Goal: Transaction & Acquisition: Purchase product/service

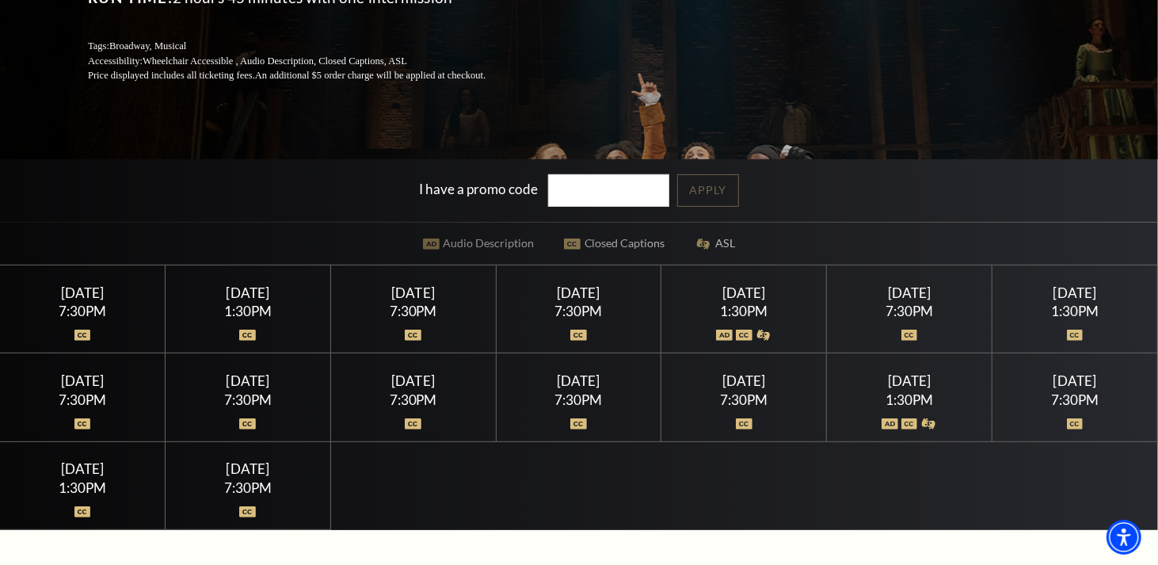
scroll to position [317, 0]
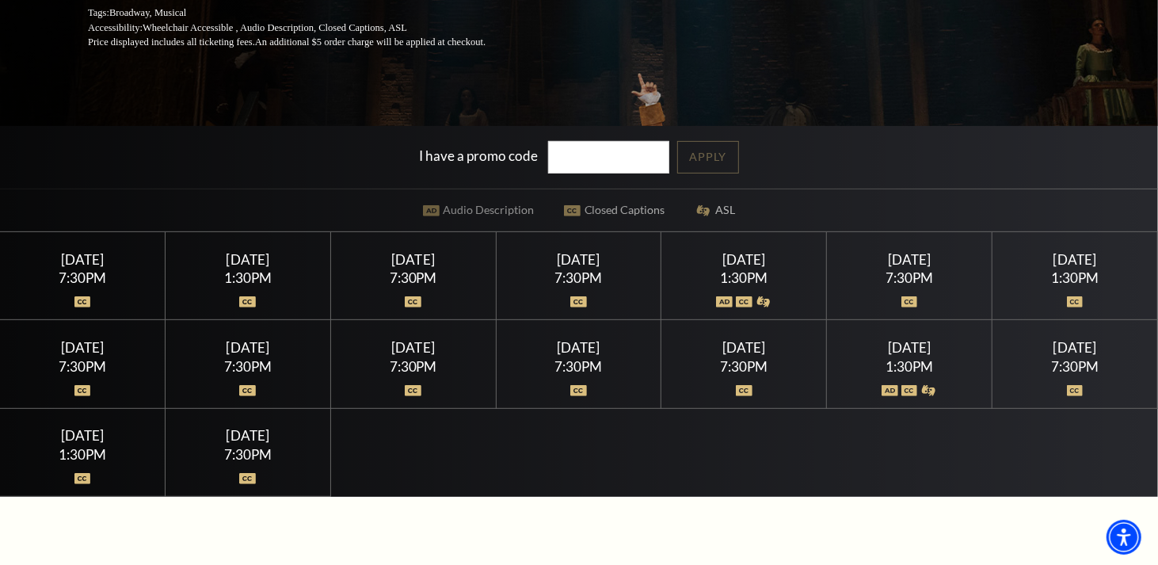
click at [85, 451] on div "1:30PM" at bounding box center [82, 454] width 127 height 13
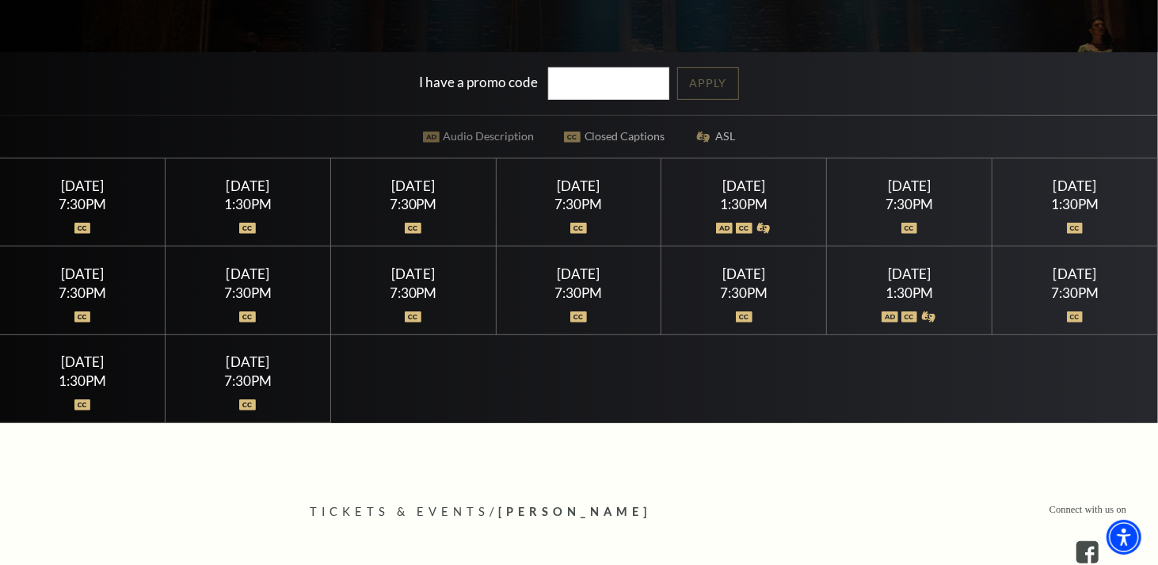
scroll to position [475, 0]
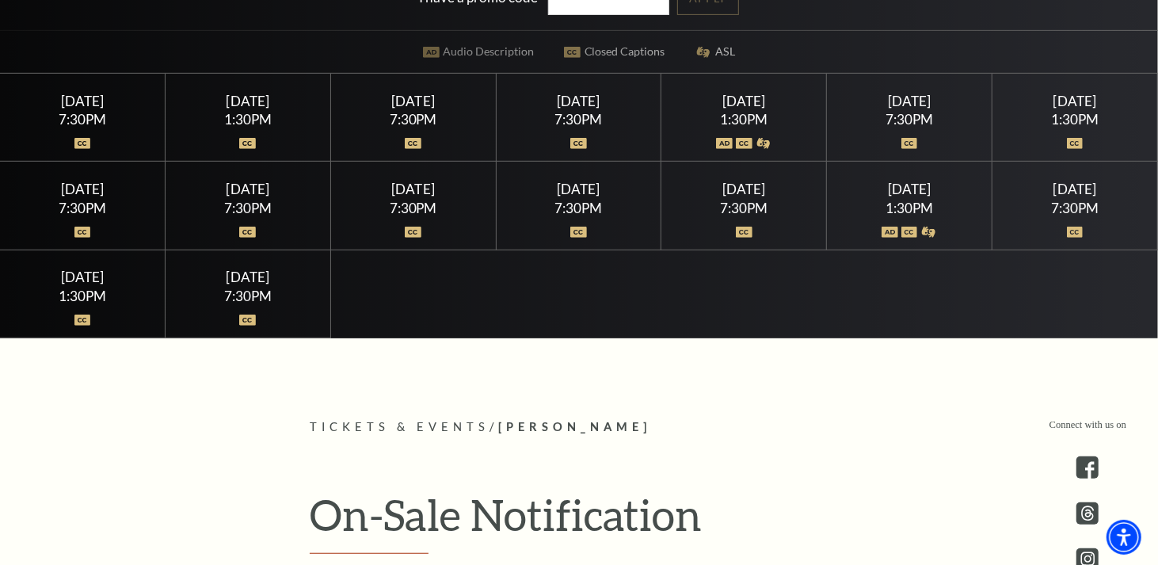
click at [79, 316] on img at bounding box center [82, 320] width 17 height 11
click at [84, 289] on div "1:30PM" at bounding box center [82, 295] width 127 height 13
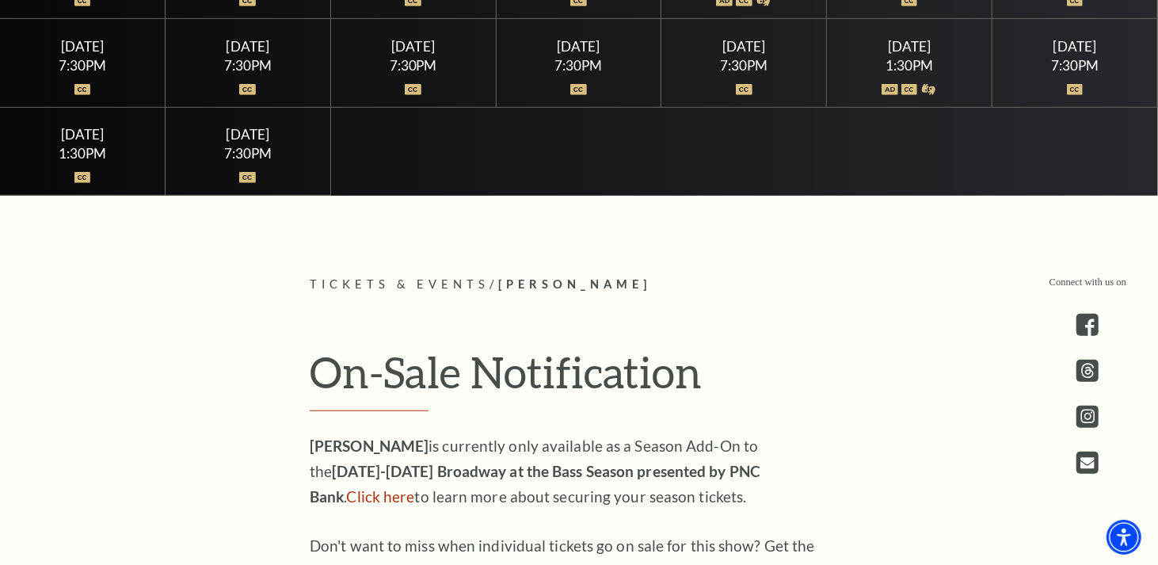
scroll to position [713, 0]
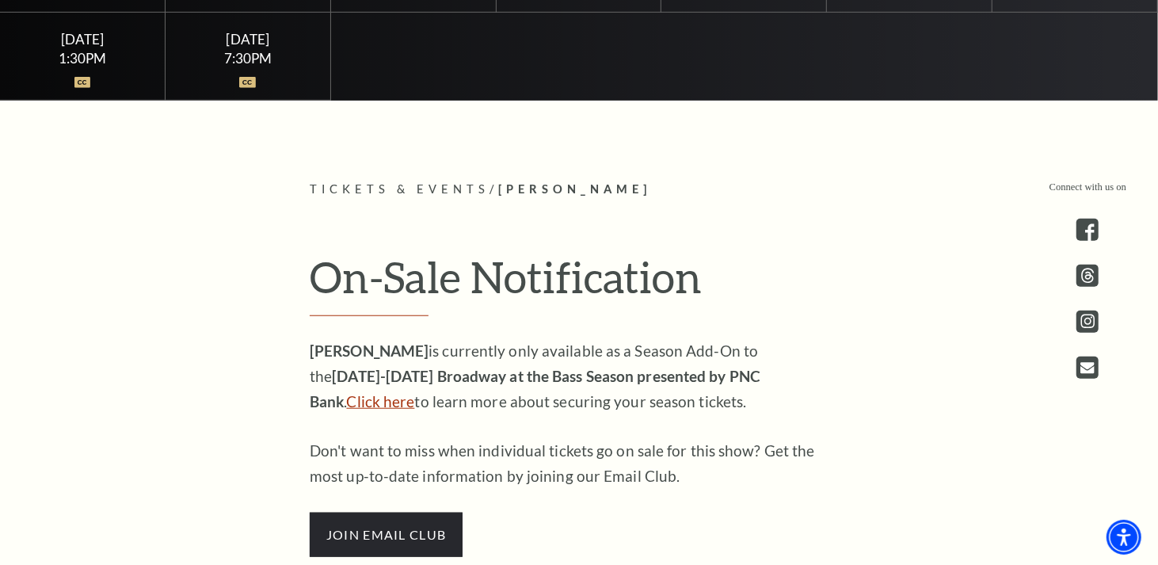
click at [415, 392] on link "Click here" at bounding box center [381, 401] width 68 height 18
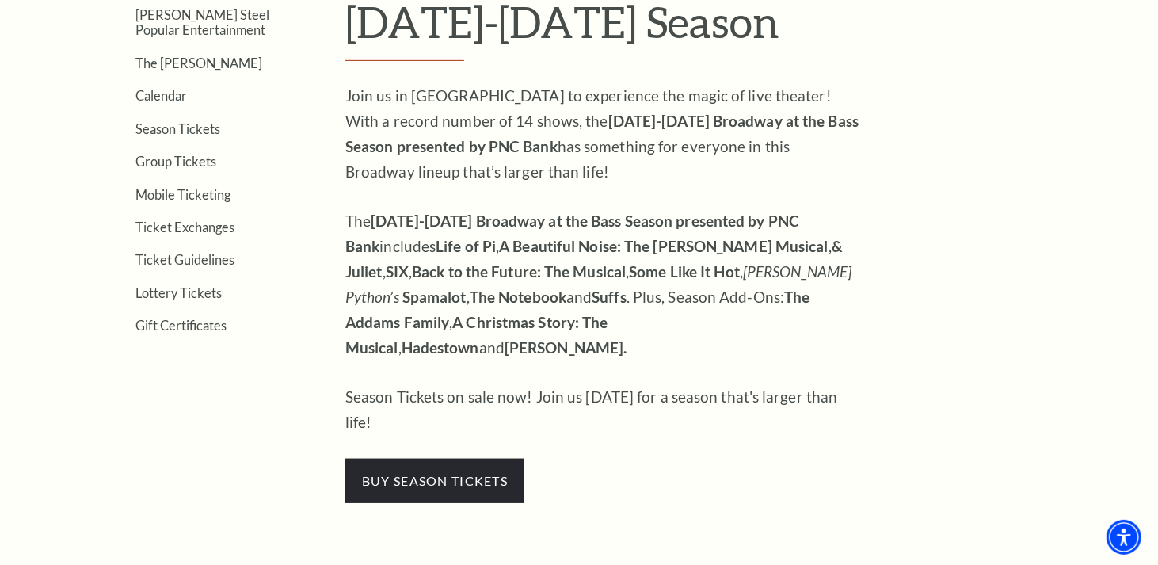
scroll to position [555, 0]
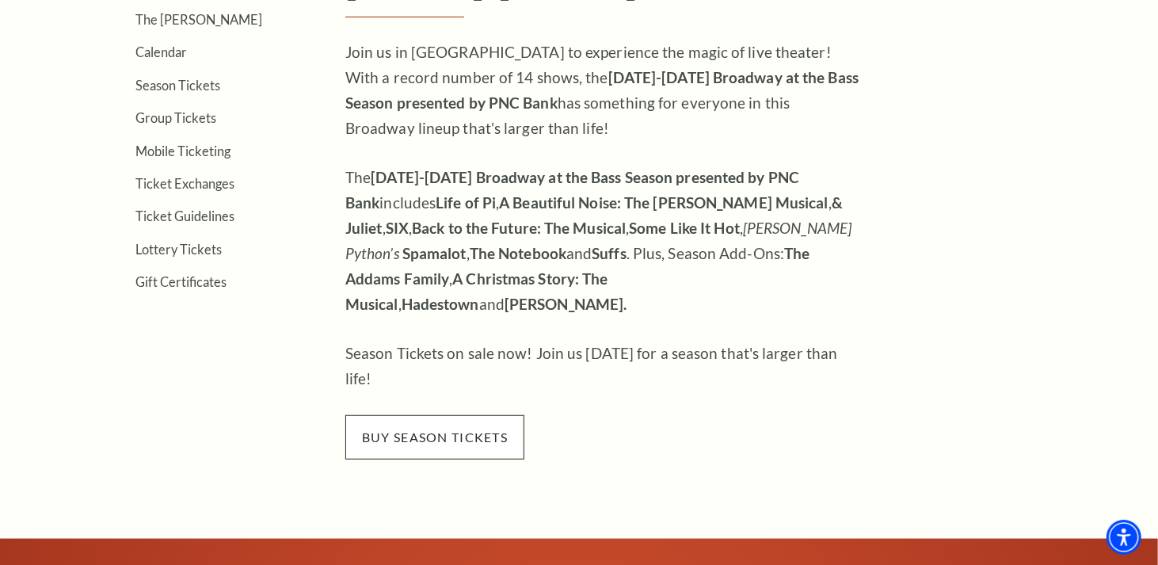
click at [442, 415] on span "buy season tickets" at bounding box center [434, 437] width 179 height 44
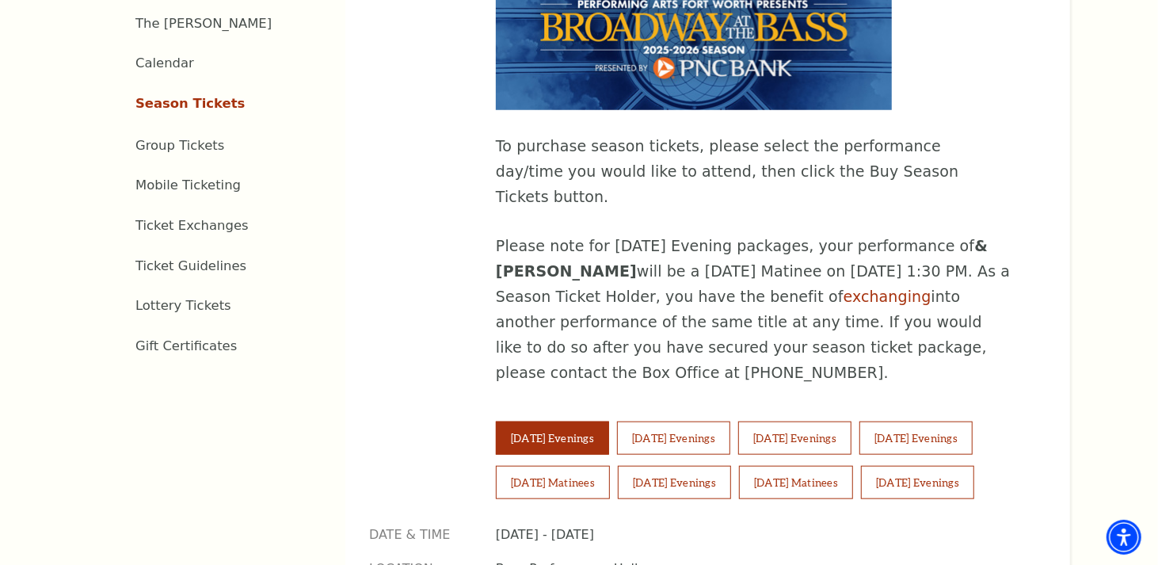
scroll to position [951, 0]
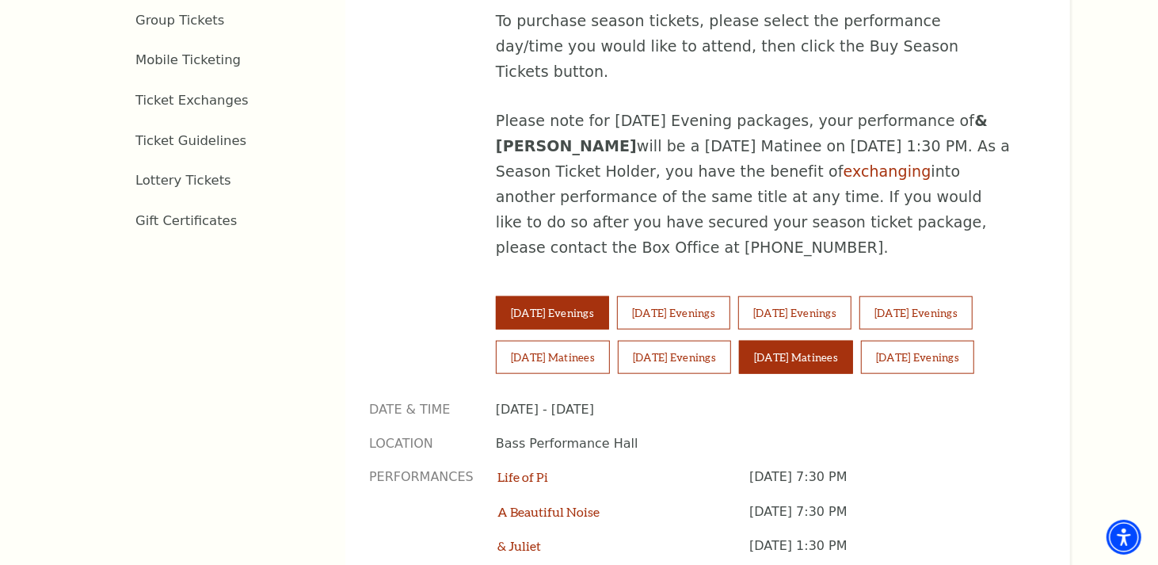
click at [783, 341] on button "[DATE] Matinees" at bounding box center [796, 357] width 114 height 33
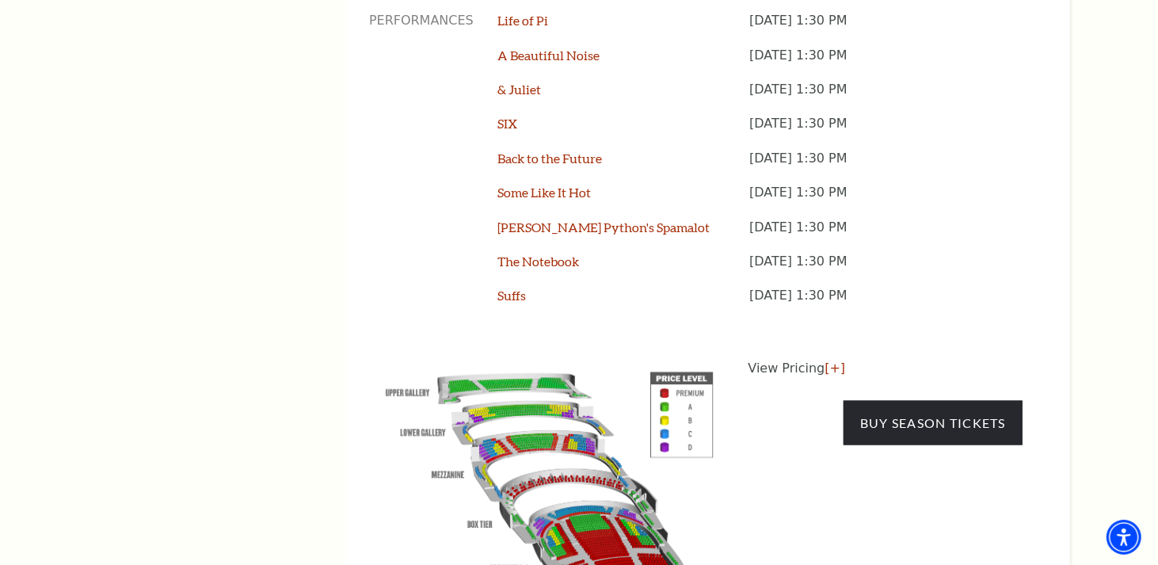
scroll to position [1426, 0]
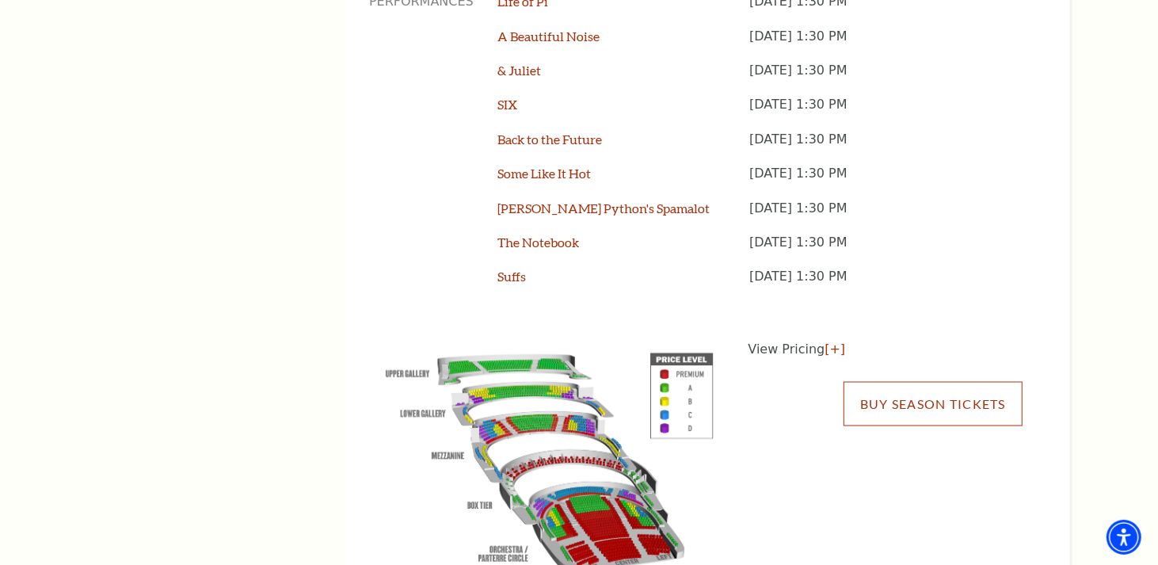
click at [887, 382] on link "Buy Season Tickets" at bounding box center [933, 404] width 179 height 44
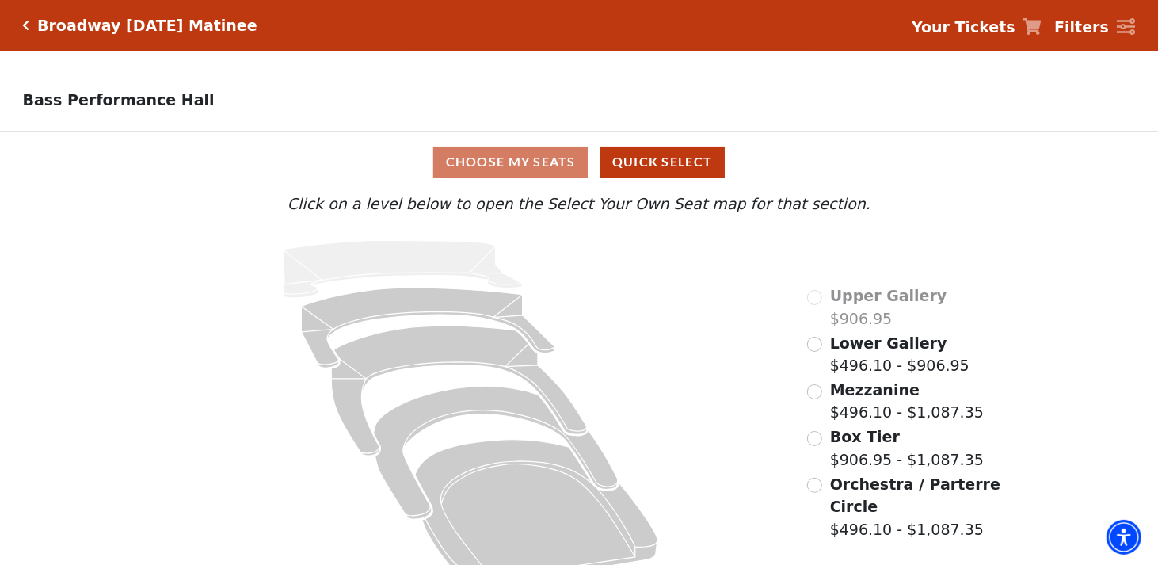
scroll to position [36, 0]
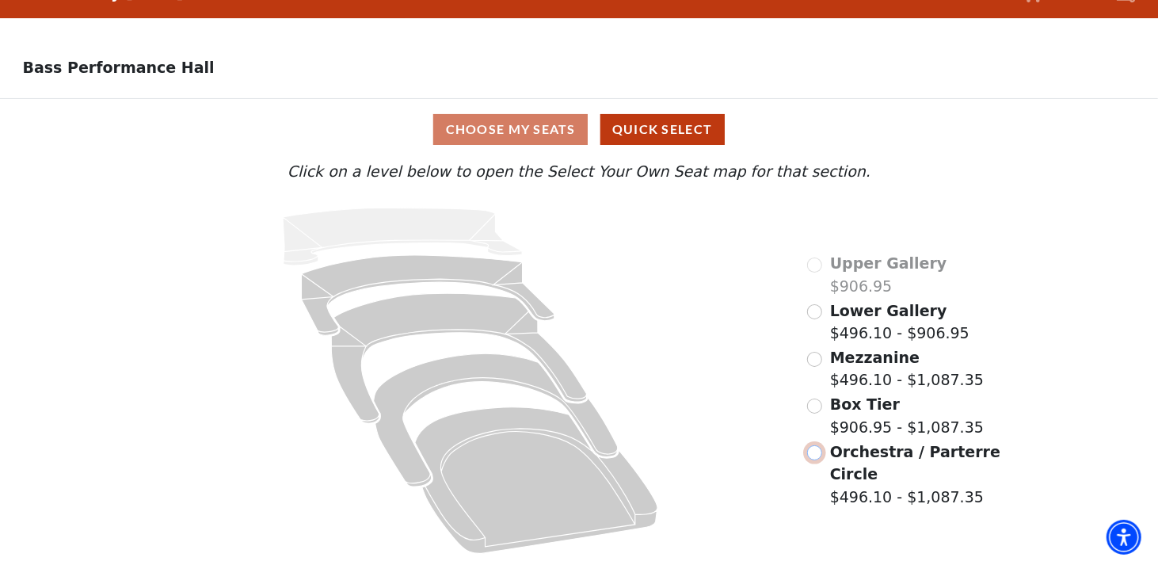
click at [815, 452] on input "Orchestra / Parterre Circle$496.10 - $1,087.35\a" at bounding box center [814, 452] width 15 height 15
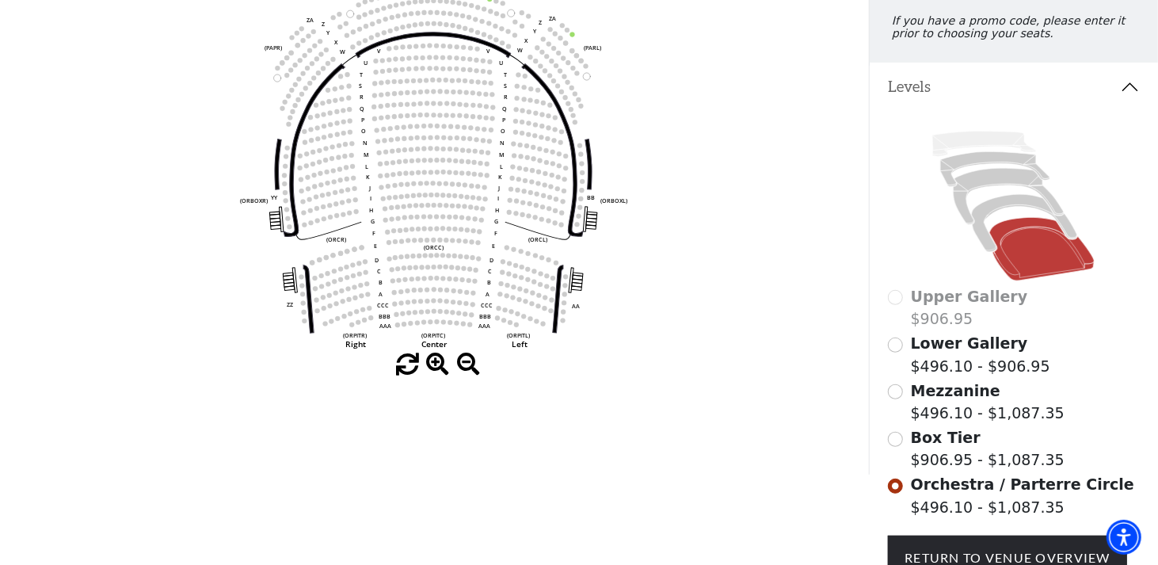
scroll to position [231, 0]
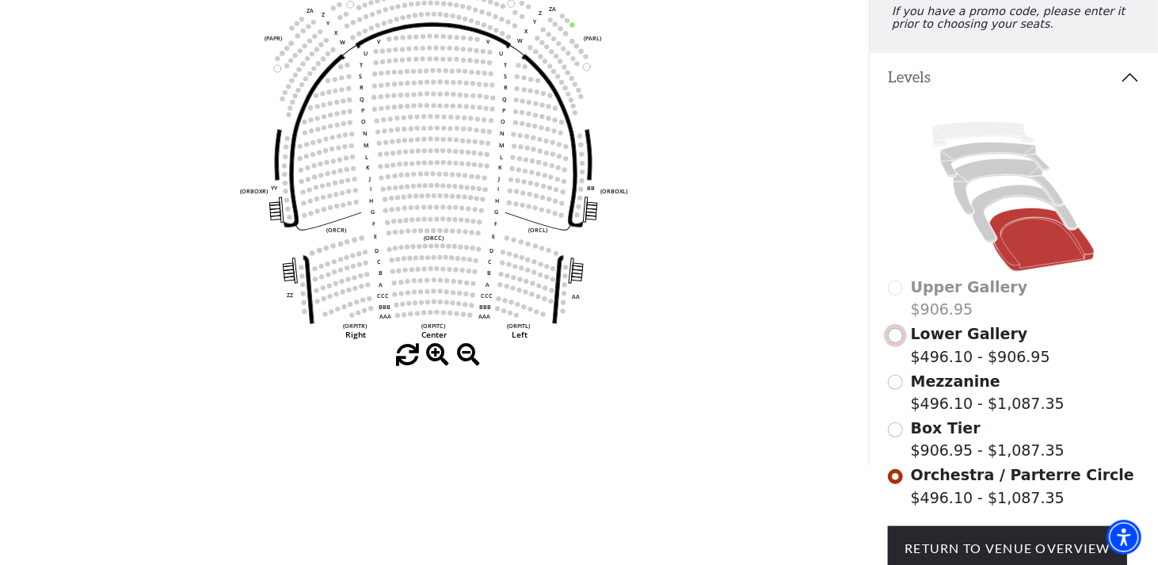
click at [898, 343] on input "Lower Gallery$496.10 - $906.95\a" at bounding box center [895, 335] width 15 height 15
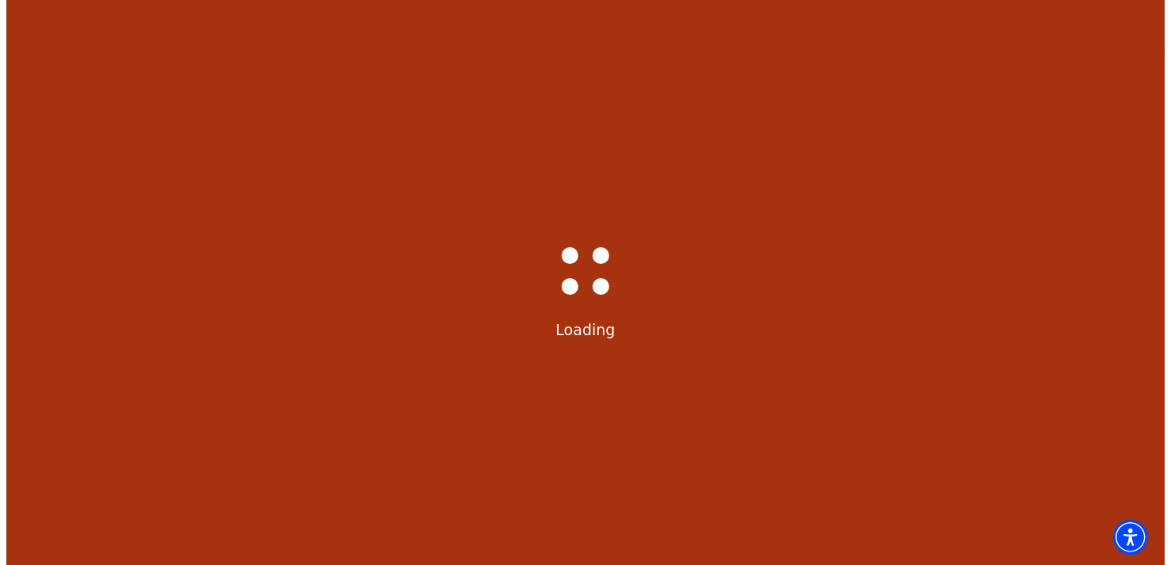
scroll to position [0, 0]
